Goal: Subscribe to service/newsletter

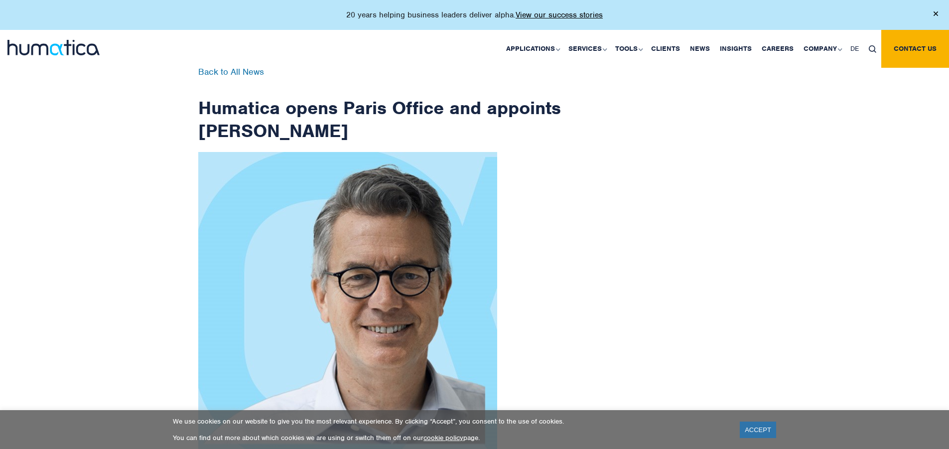
scroll to position [1590, 0]
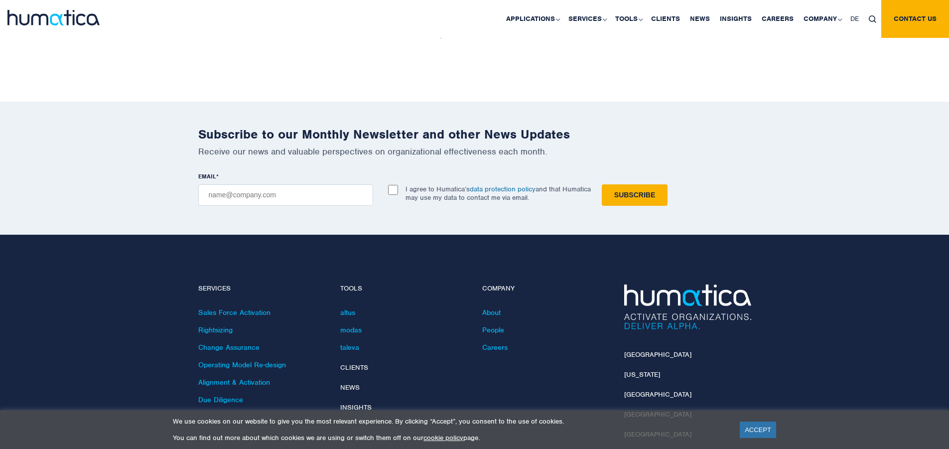
checkbox input "true"
type input "[EMAIL_ADDRESS][DOMAIN_NAME]"
click at [602, 184] on input "Subscribe" at bounding box center [635, 194] width 66 height 21
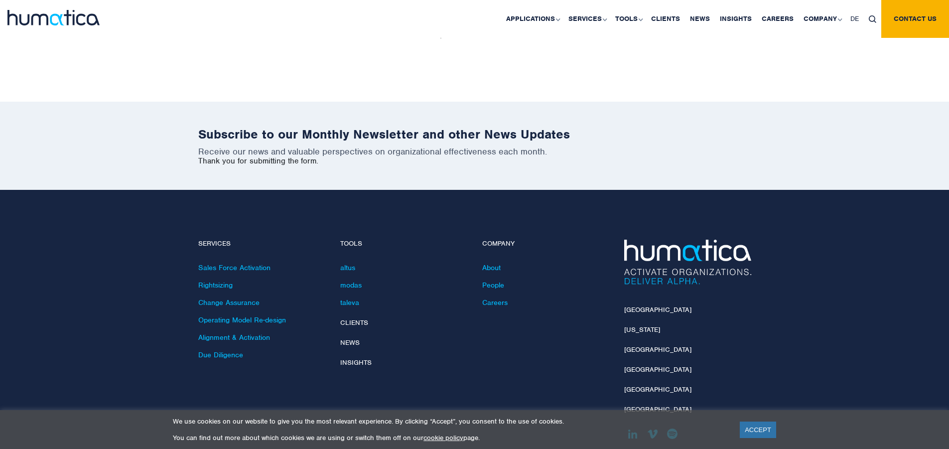
scroll to position [1545, 0]
